Goal: Navigation & Orientation: Find specific page/section

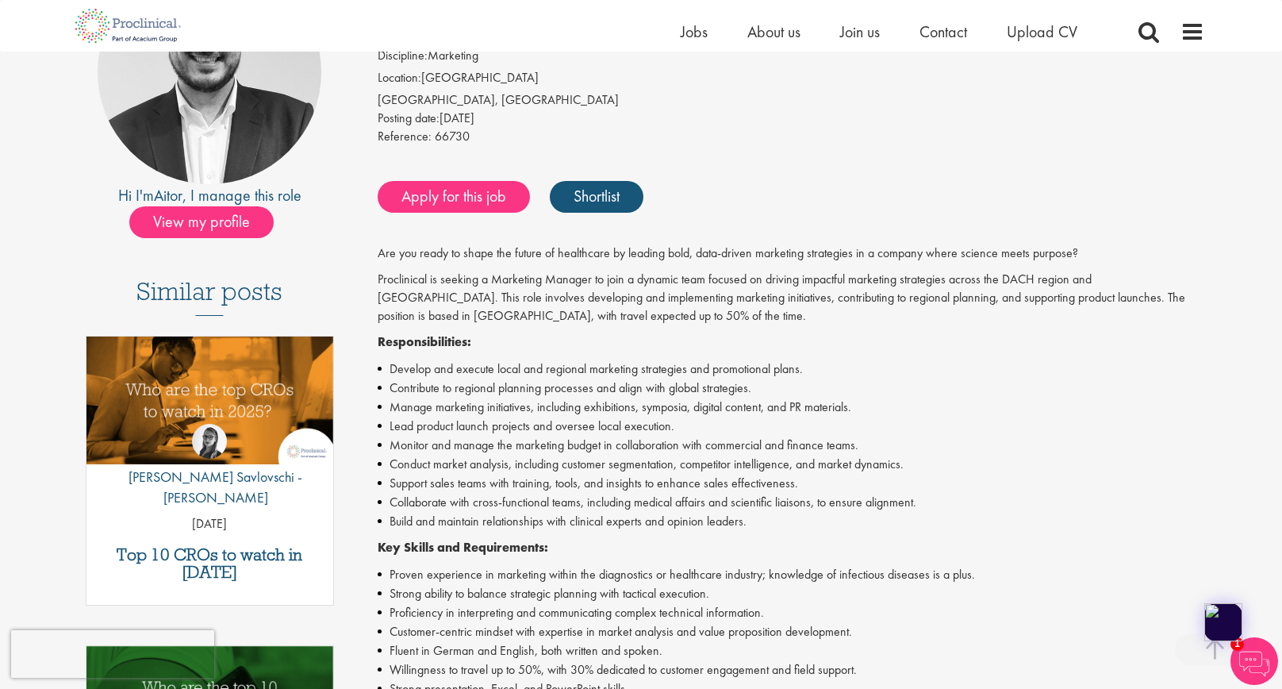
scroll to position [162, 0]
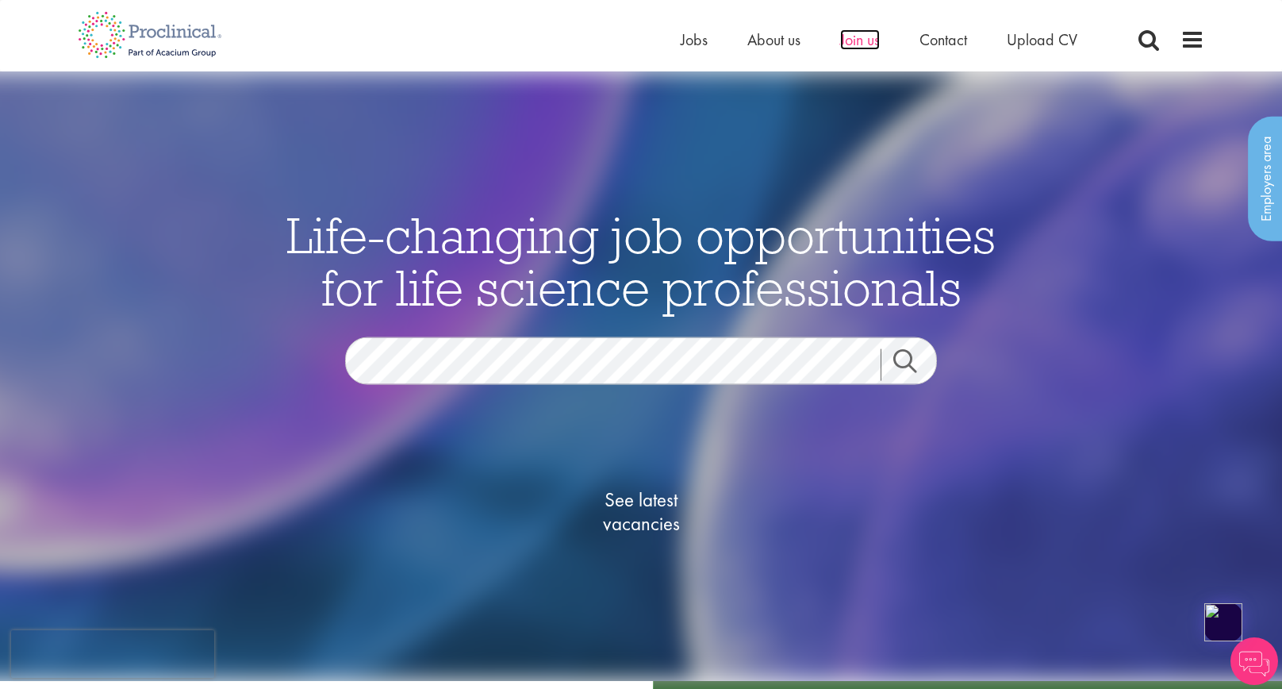
click at [854, 33] on span "Join us" at bounding box center [860, 39] width 40 height 21
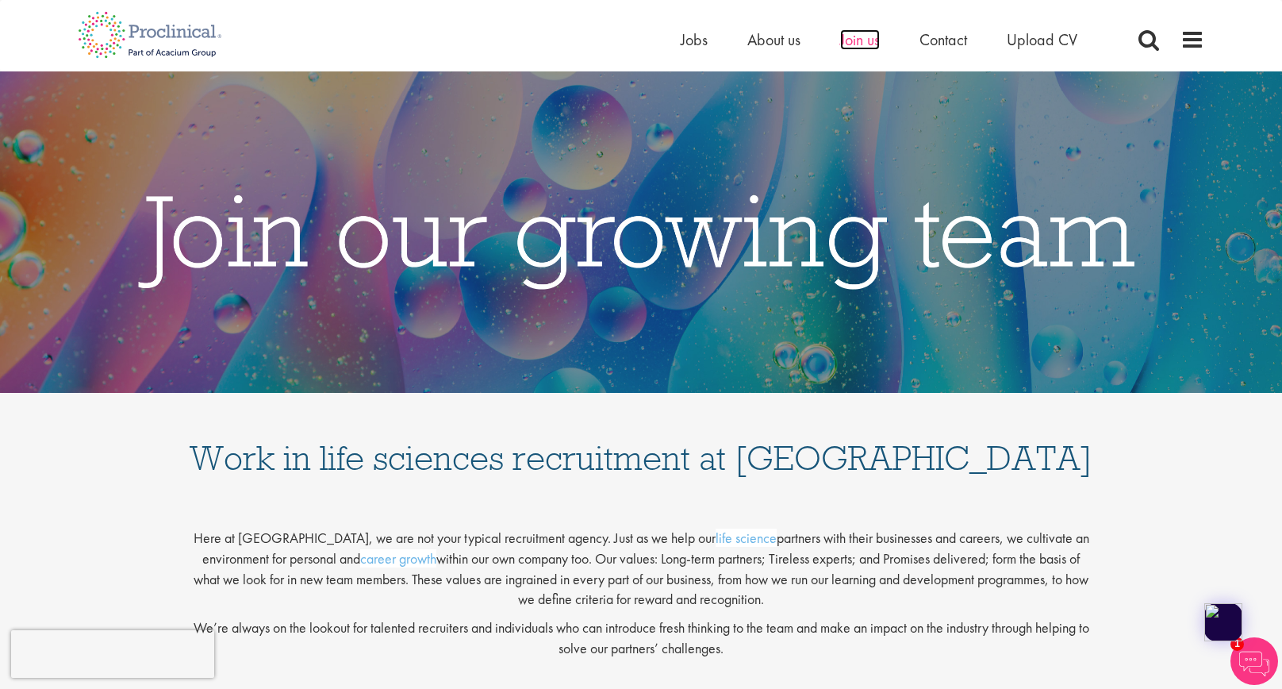
click at [862, 36] on span "Join us" at bounding box center [860, 39] width 40 height 21
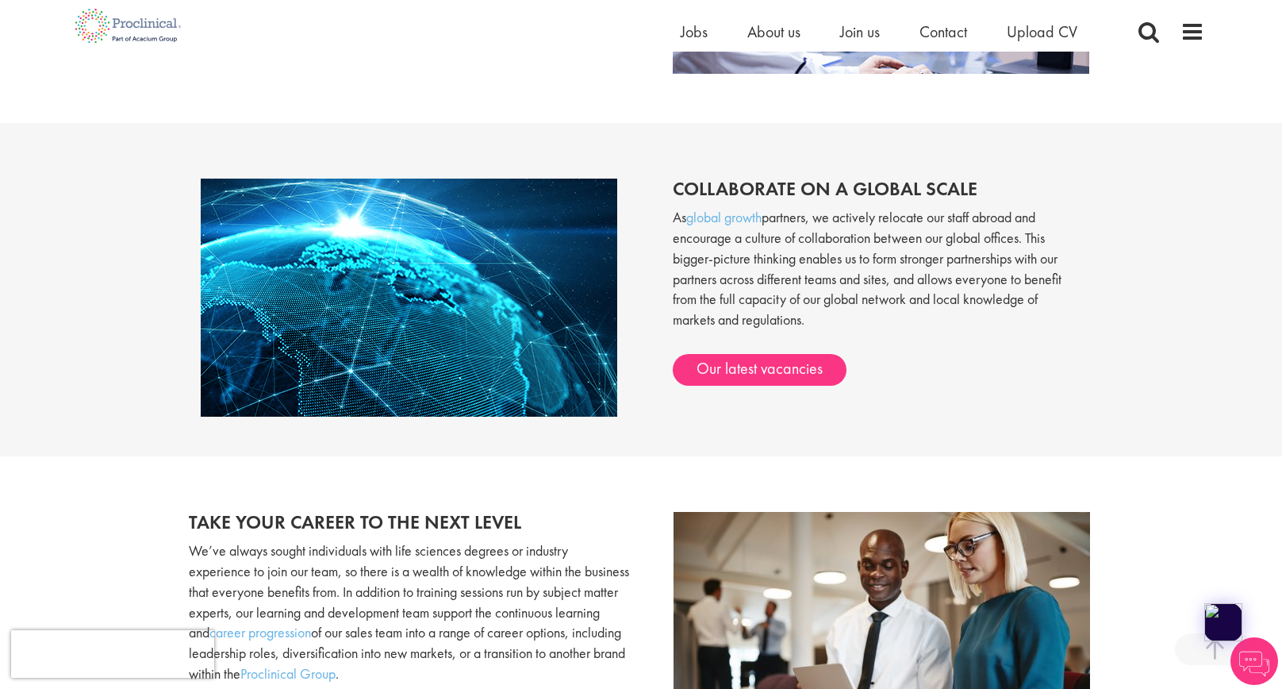
scroll to position [1241, 0]
click at [720, 355] on link "Our latest vacancies" at bounding box center [760, 370] width 174 height 32
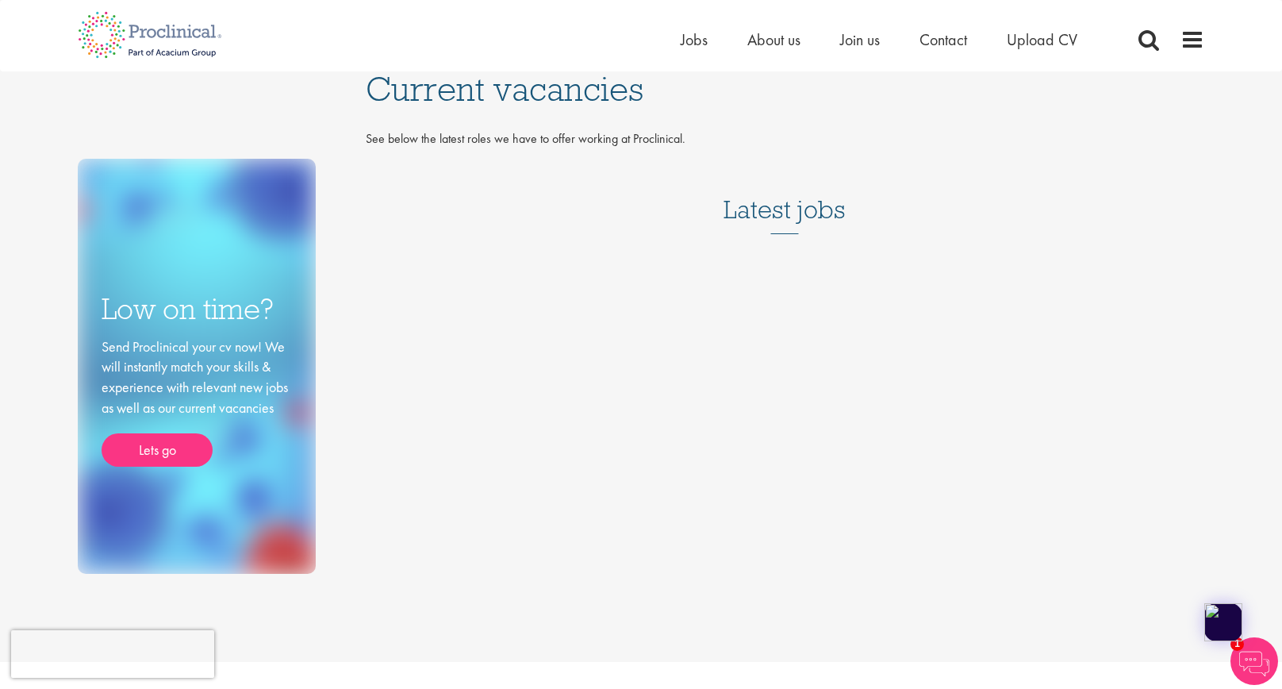
click at [800, 219] on h3 "Latest jobs" at bounding box center [784, 195] width 122 height 78
click at [688, 40] on span "Jobs" at bounding box center [694, 39] width 27 height 21
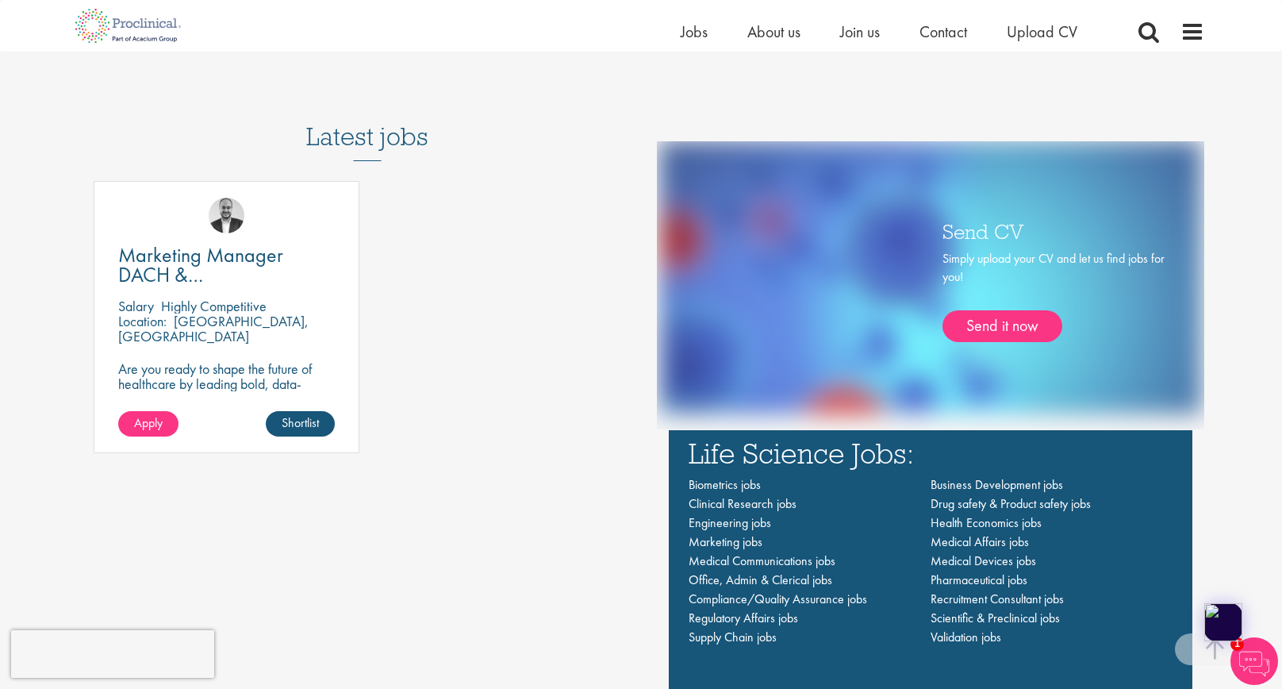
scroll to position [984, 0]
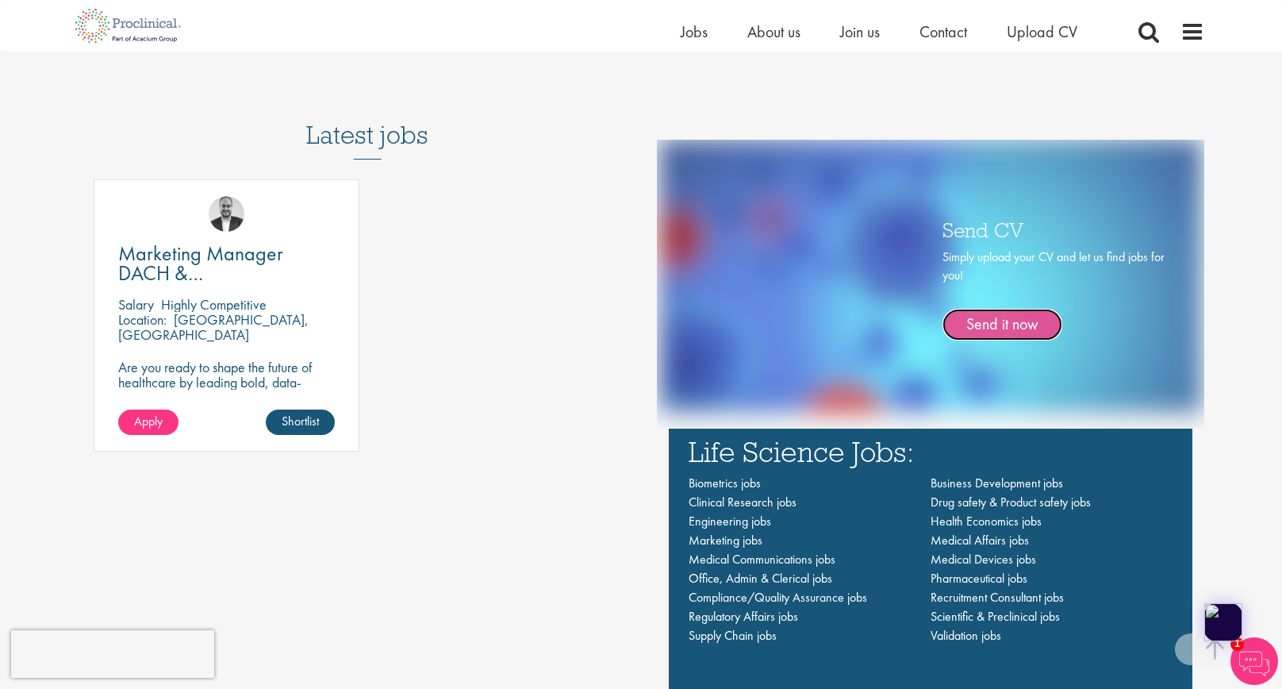
click at [1017, 328] on link "Send it now" at bounding box center [1002, 325] width 120 height 32
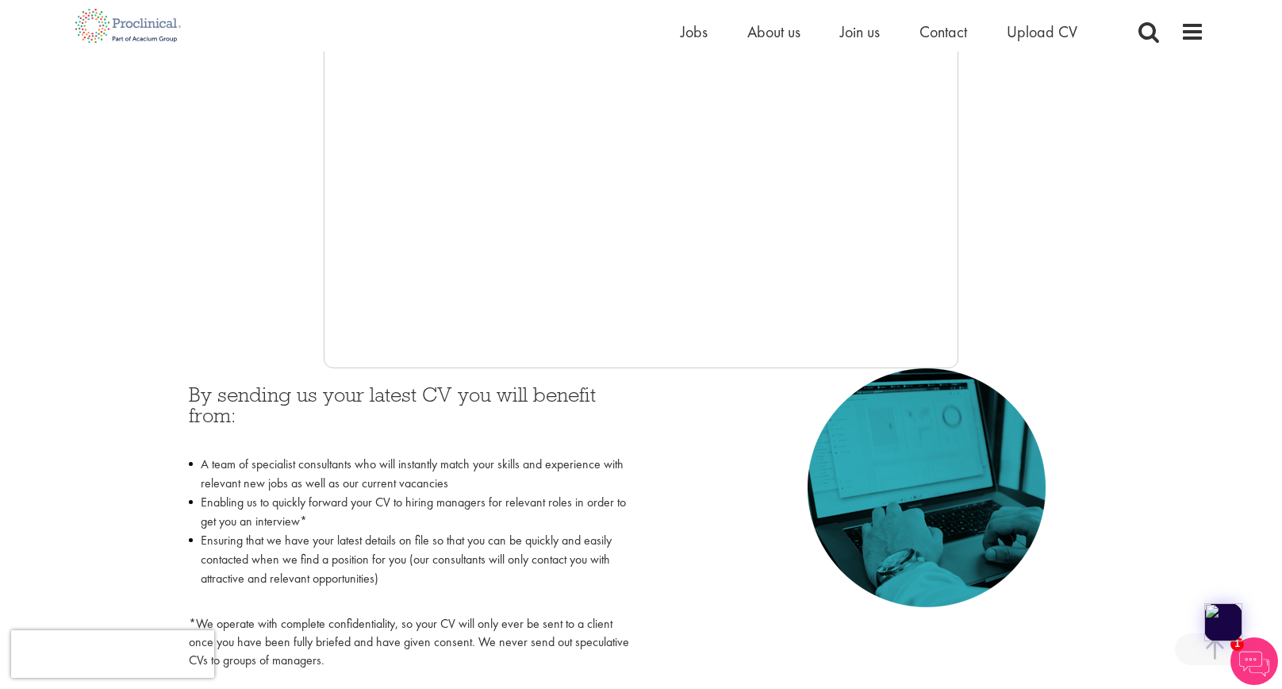
scroll to position [549, 0]
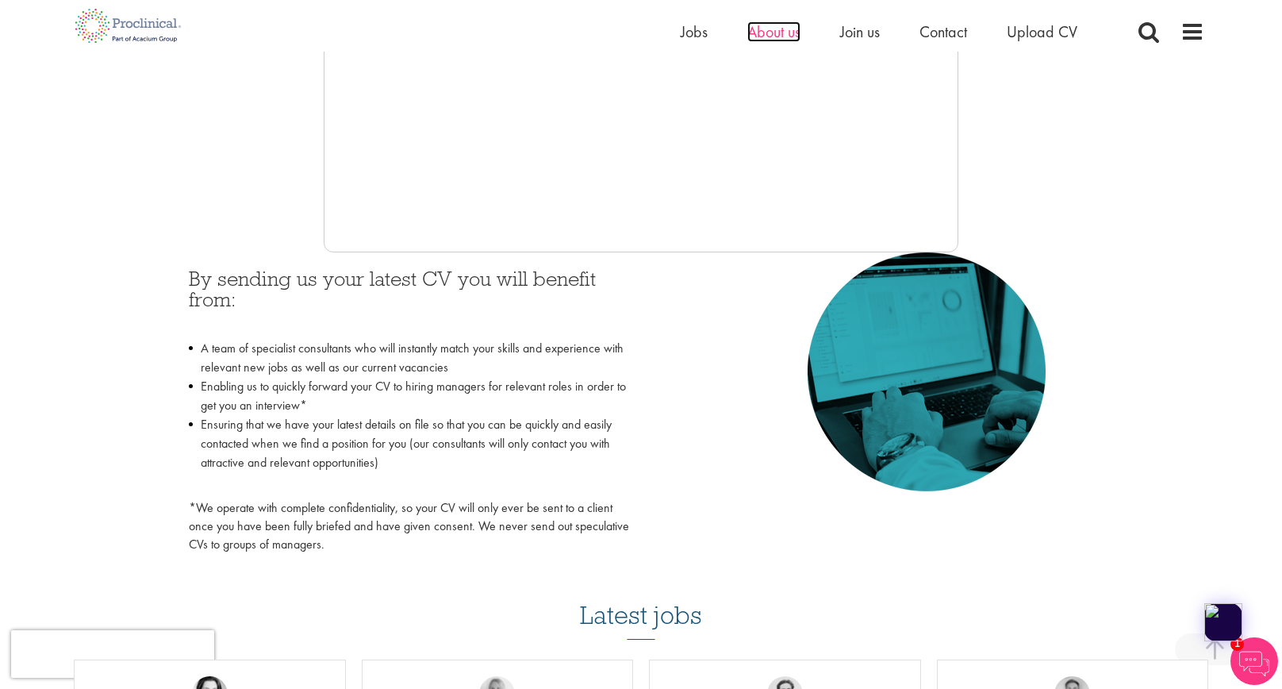
click at [766, 29] on span "About us" at bounding box center [773, 31] width 53 height 21
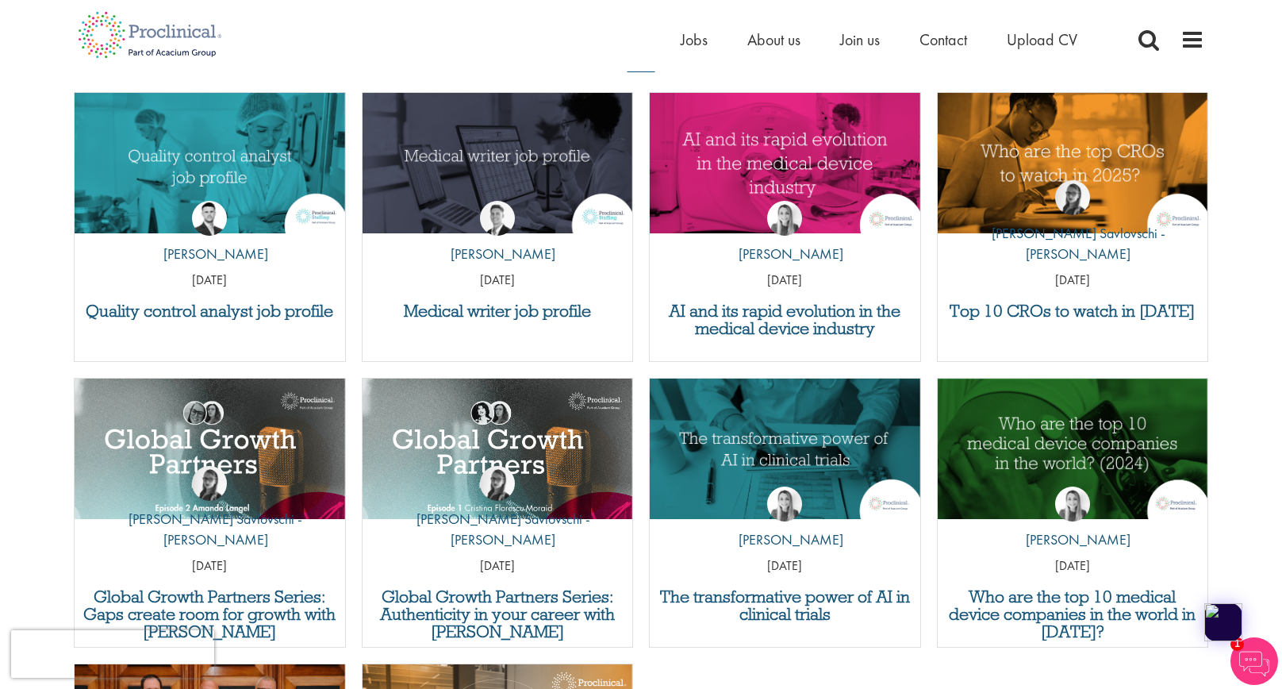
scroll to position [5666, 0]
